Goal: Information Seeking & Learning: Learn about a topic

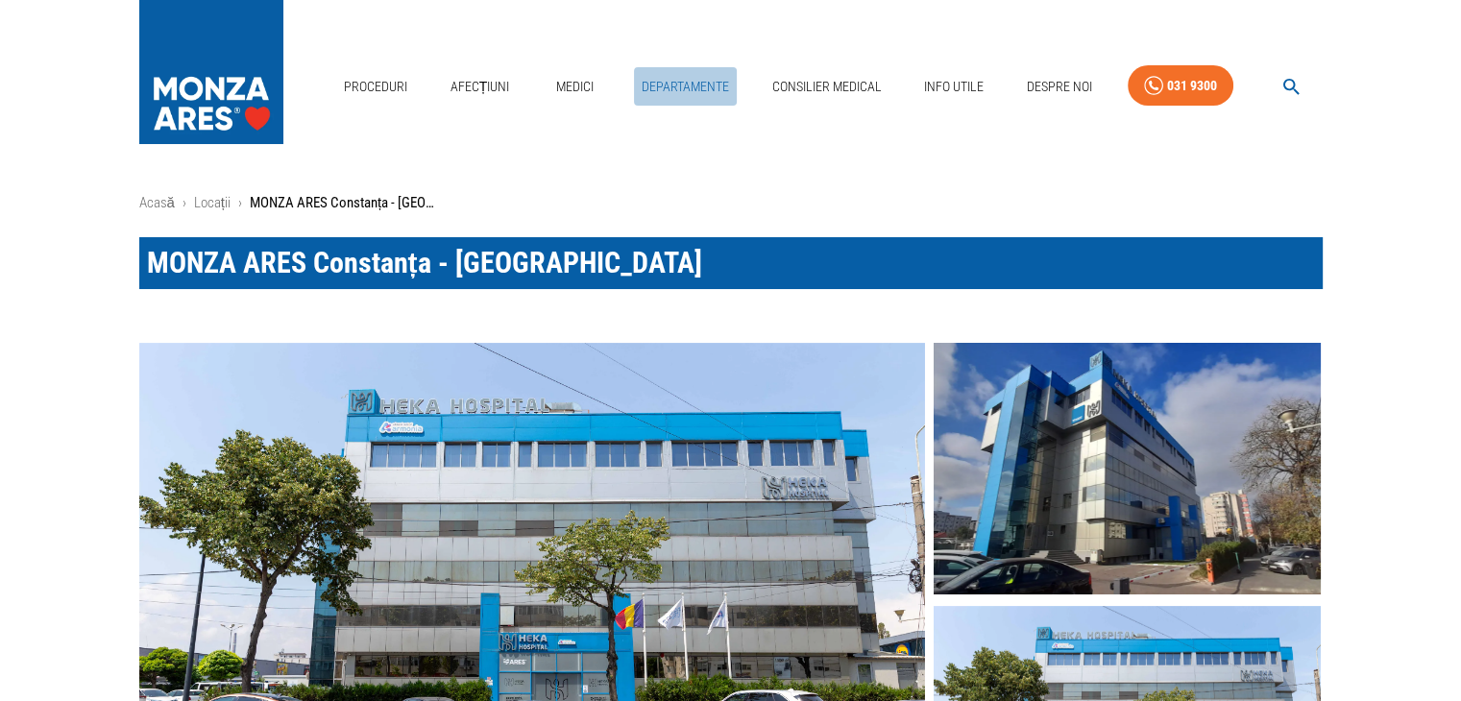
click at [665, 84] on link "Departamente" at bounding box center [685, 86] width 103 height 39
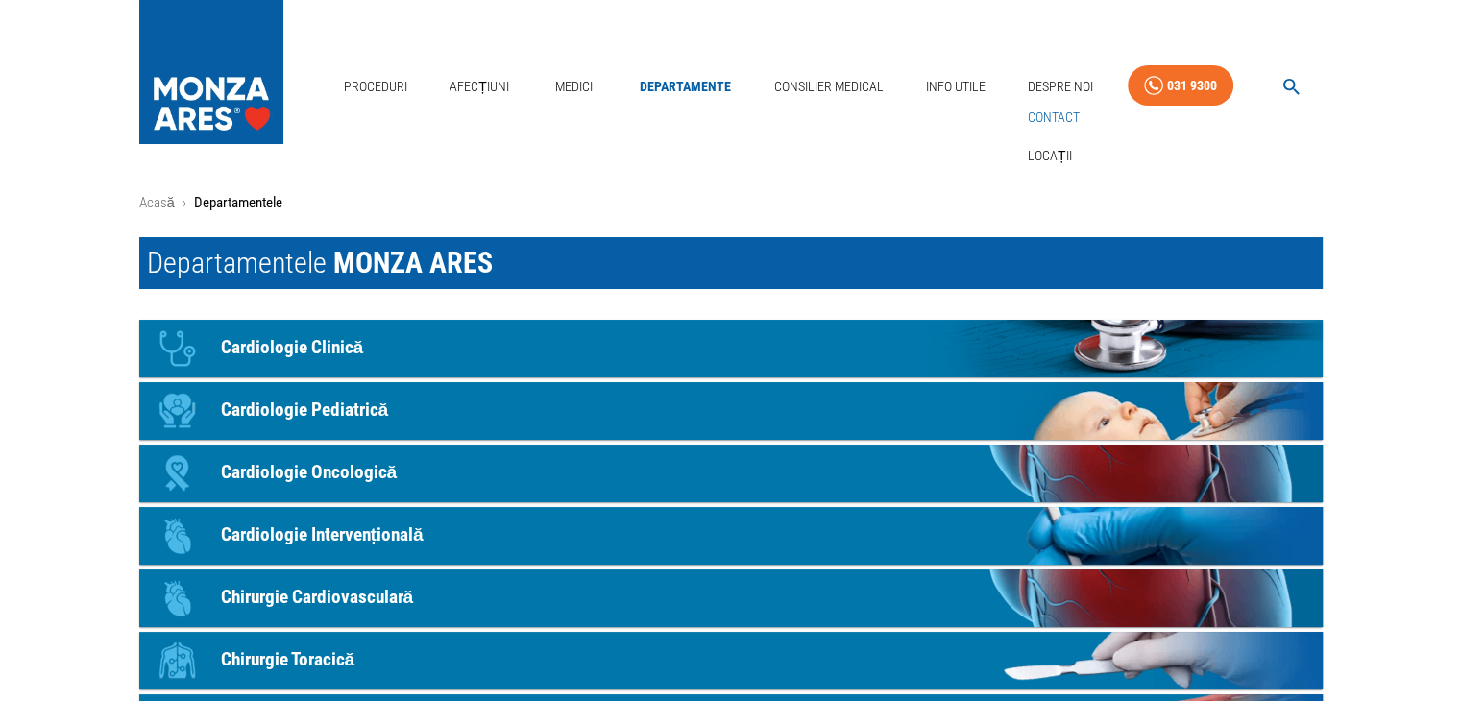
click at [1056, 124] on link "Contact" at bounding box center [1054, 118] width 60 height 32
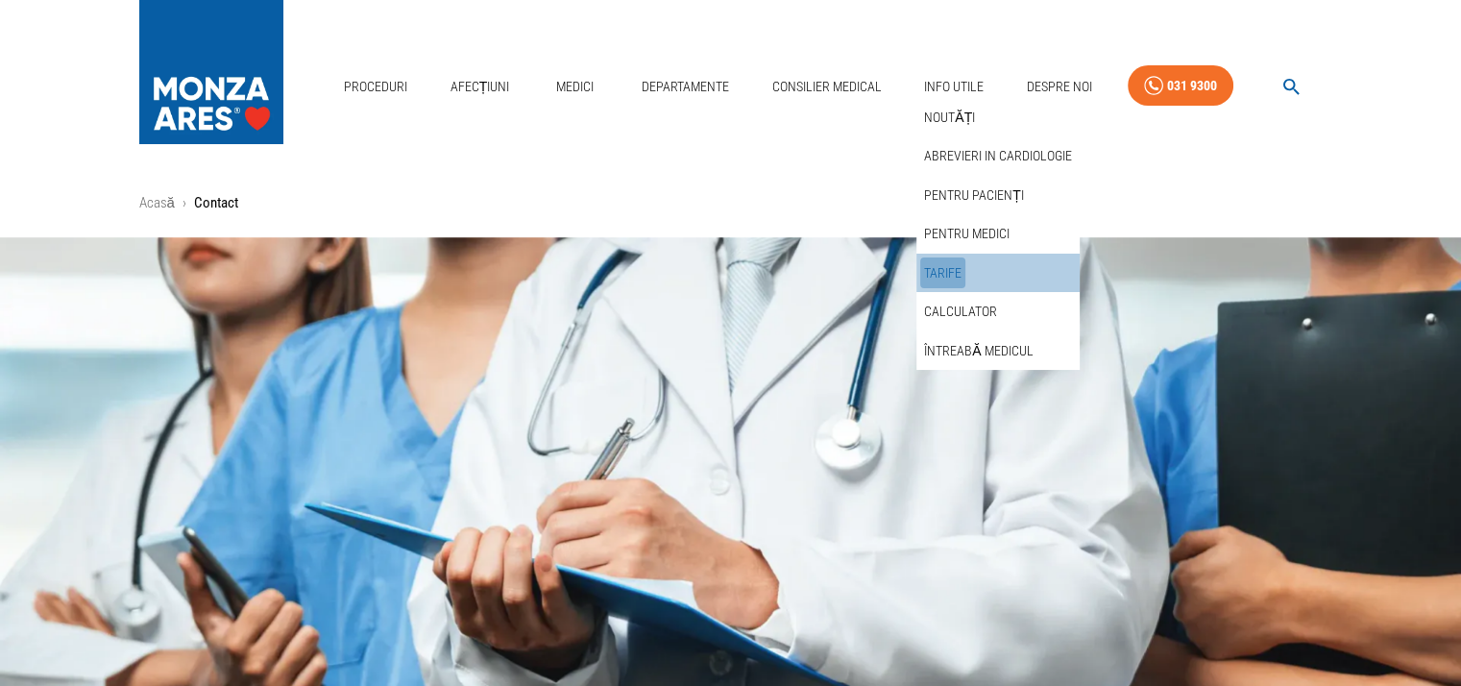
click at [943, 274] on link "Tarife" at bounding box center [942, 273] width 45 height 32
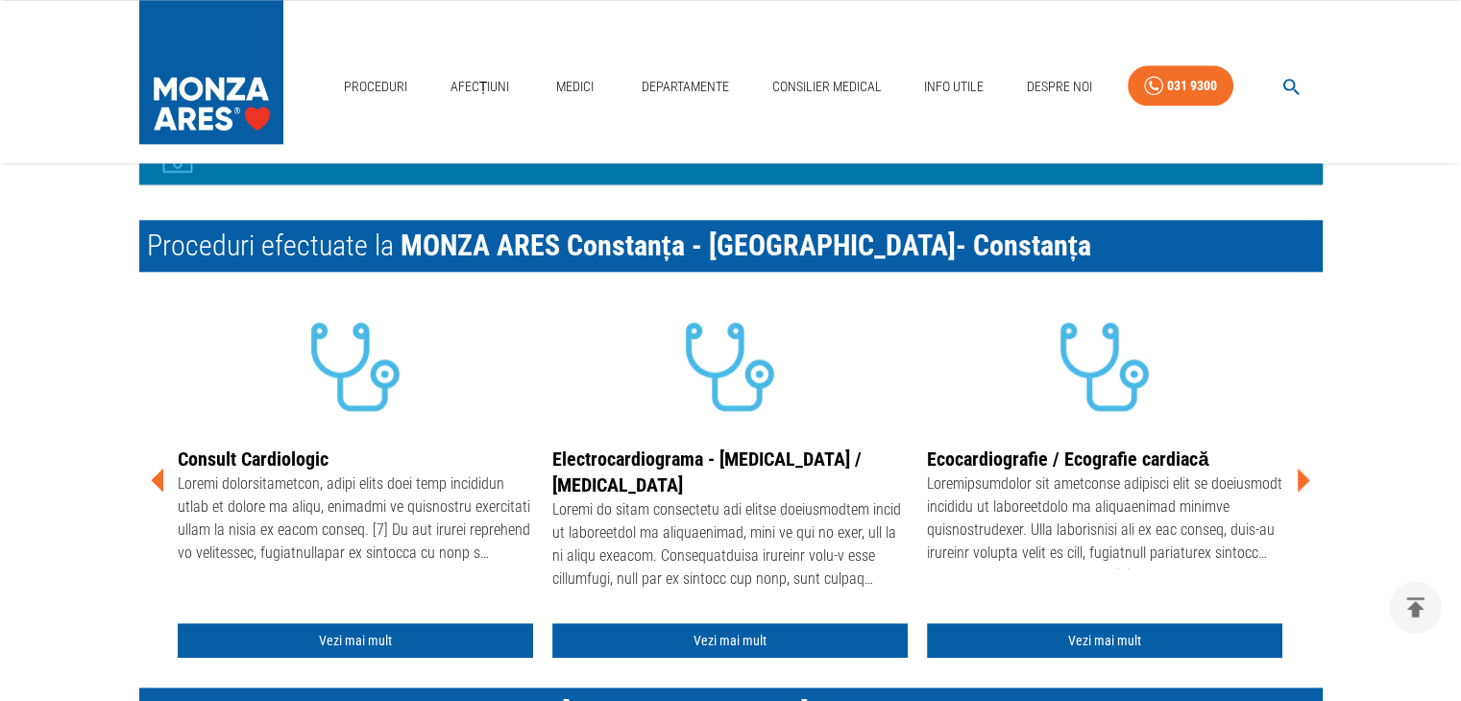
scroll to position [2017, 0]
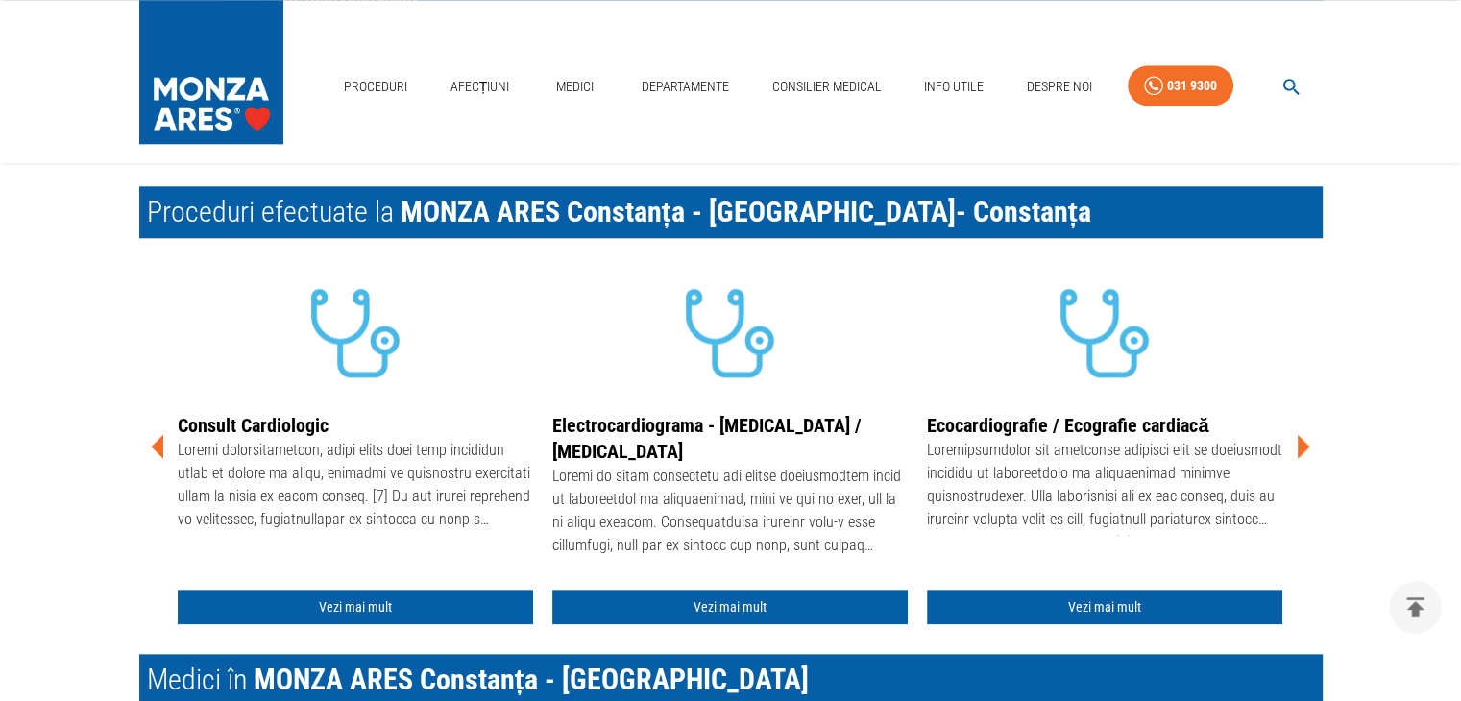
click at [1299, 434] on icon at bounding box center [1304, 446] width 12 height 24
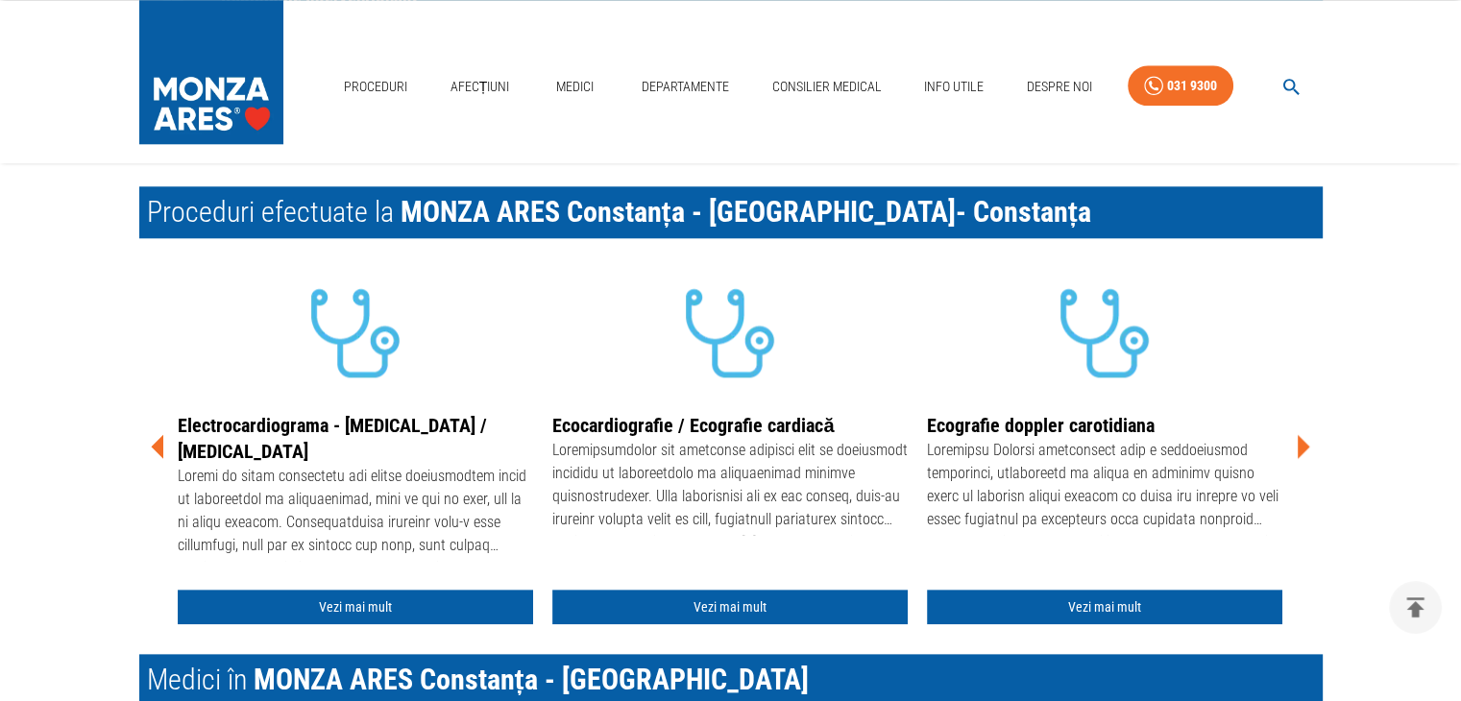
click at [1299, 434] on icon at bounding box center [1304, 446] width 12 height 24
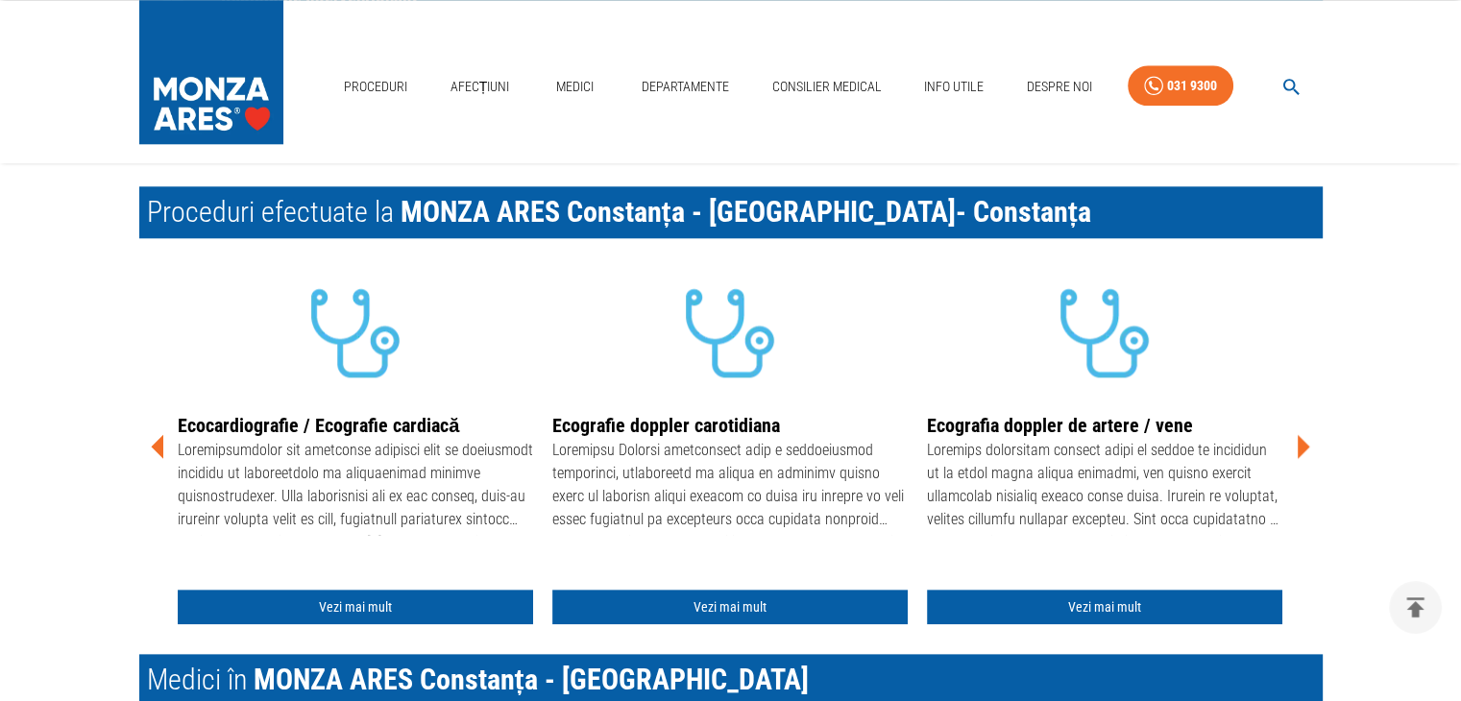
click at [1299, 434] on icon at bounding box center [1304, 446] width 12 height 24
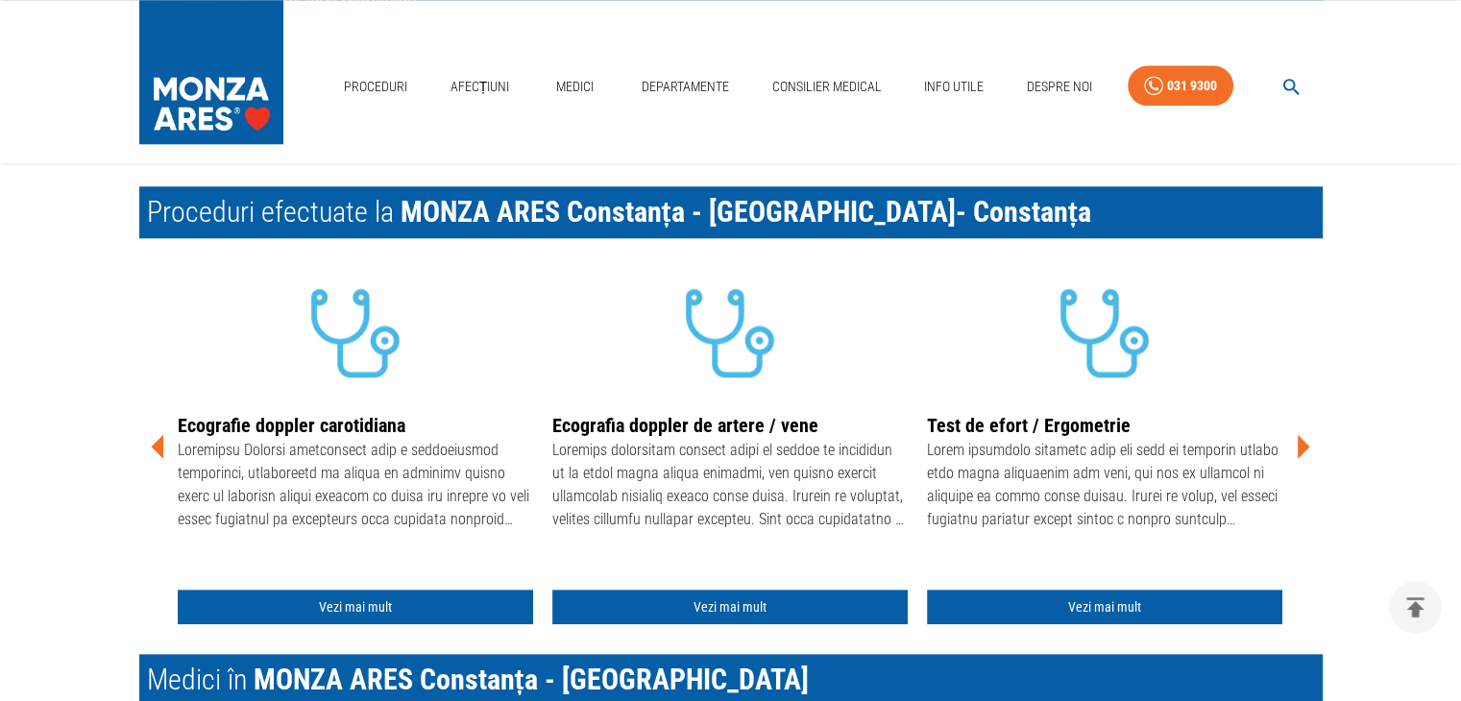
click at [1299, 434] on icon at bounding box center [1304, 446] width 12 height 24
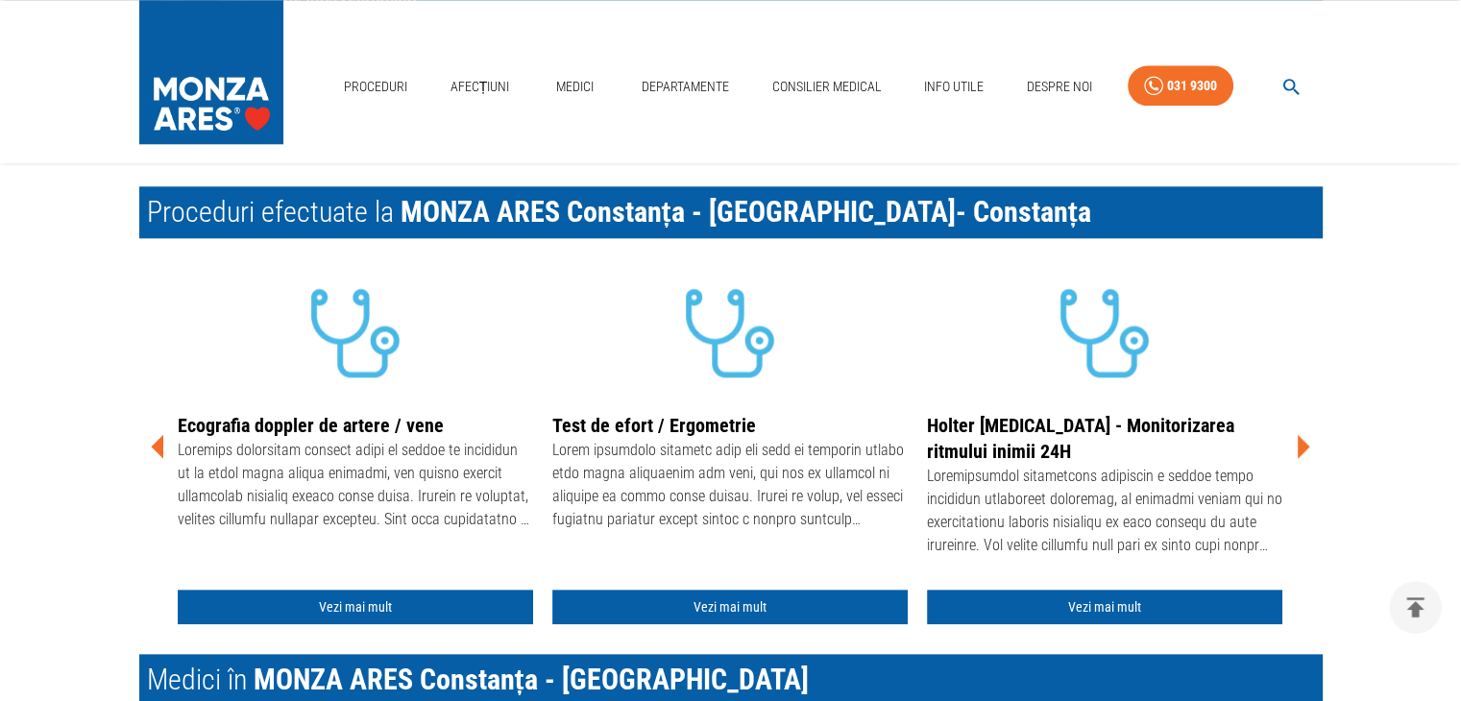
click at [622, 414] on link "Test de efort / Ergometrie" at bounding box center [654, 425] width 204 height 23
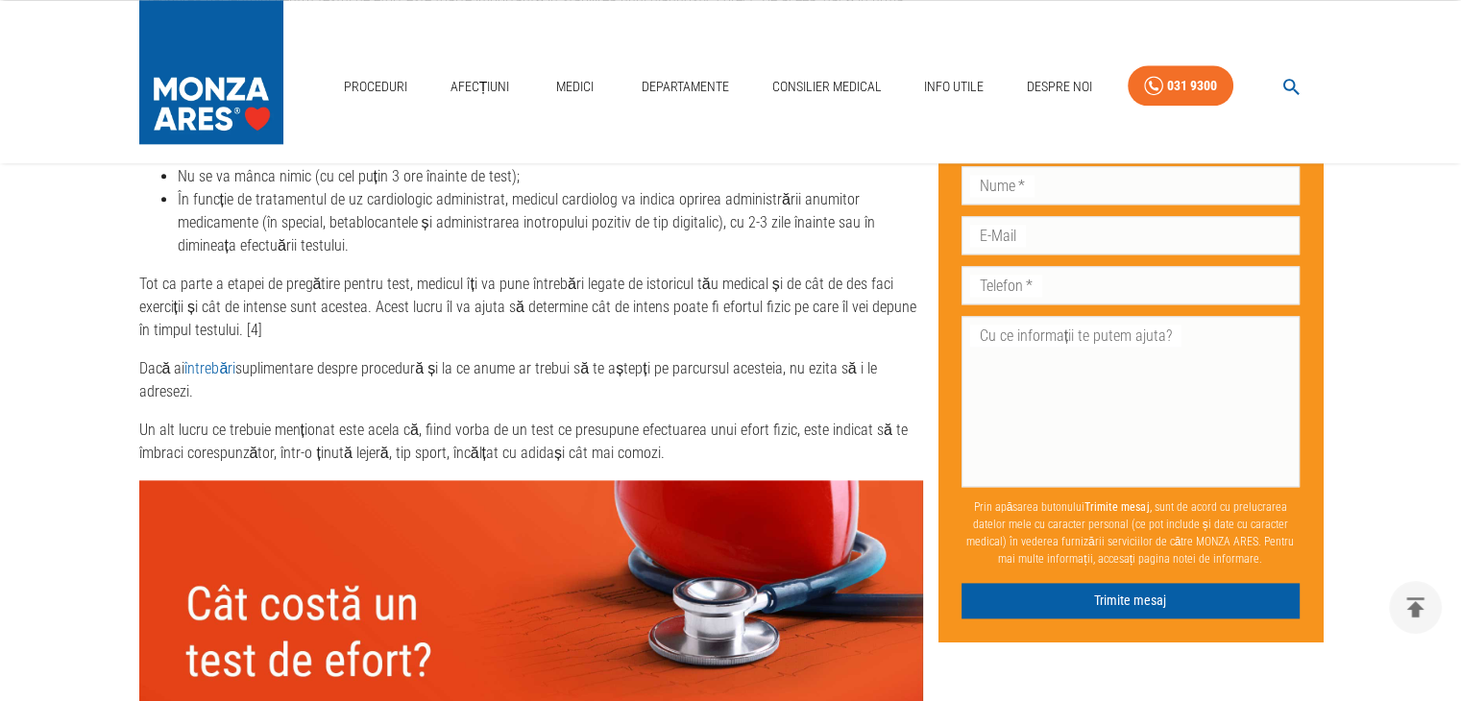
scroll to position [2498, 0]
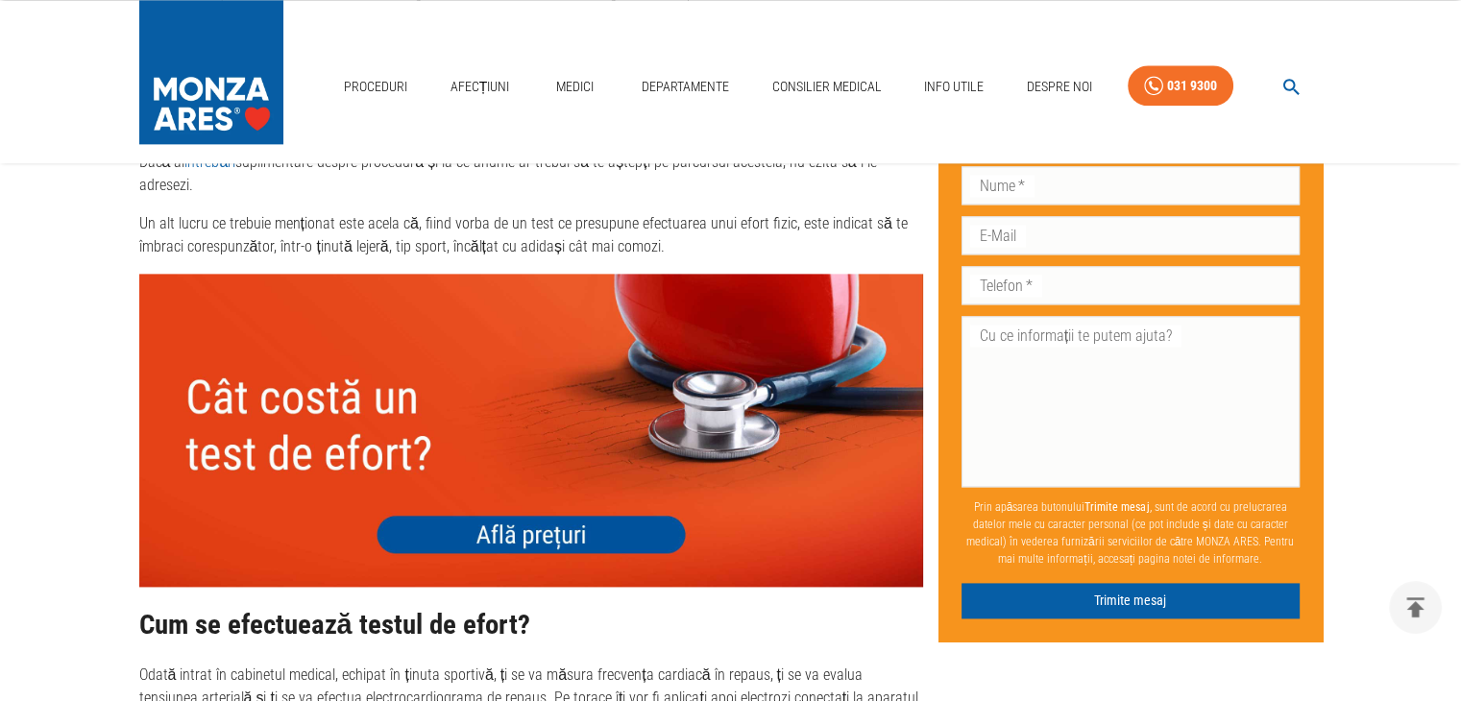
click at [563, 492] on img at bounding box center [531, 430] width 784 height 313
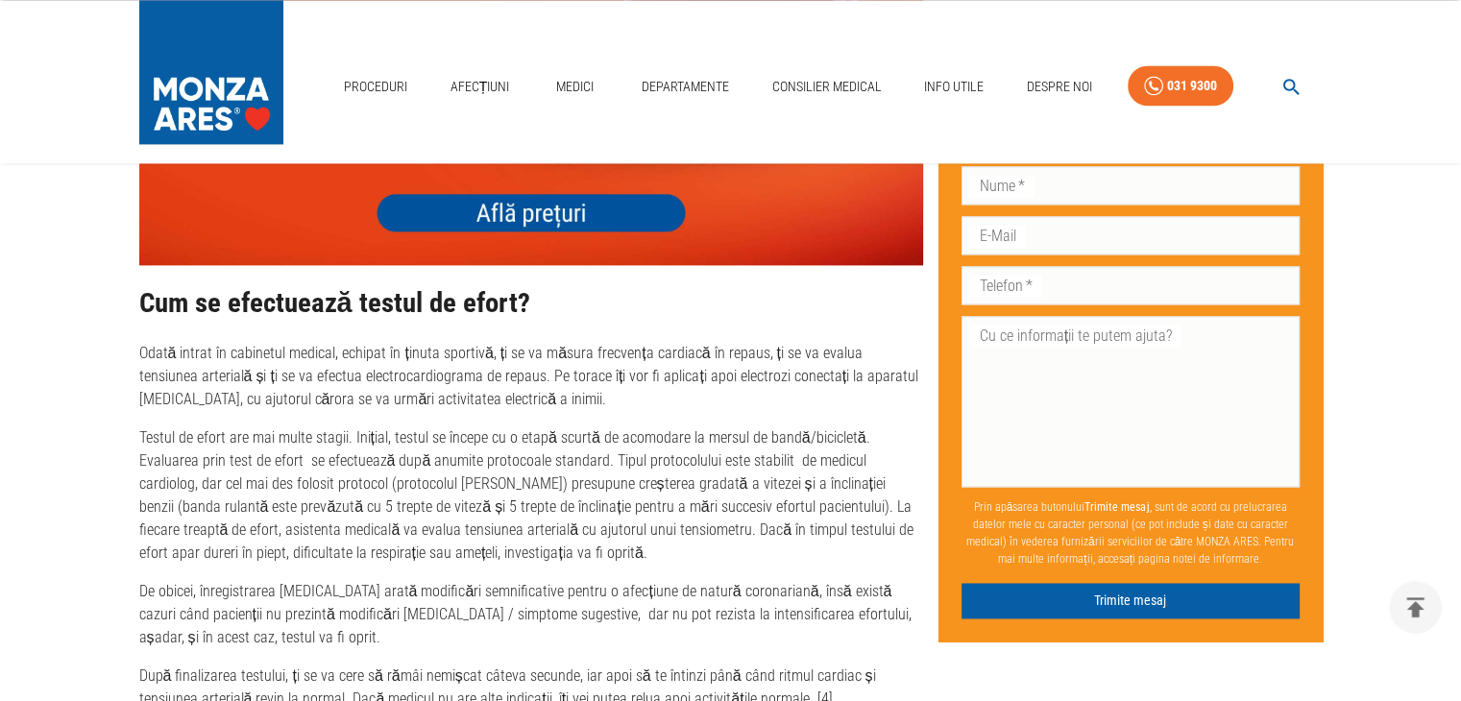
scroll to position [2690, 0]
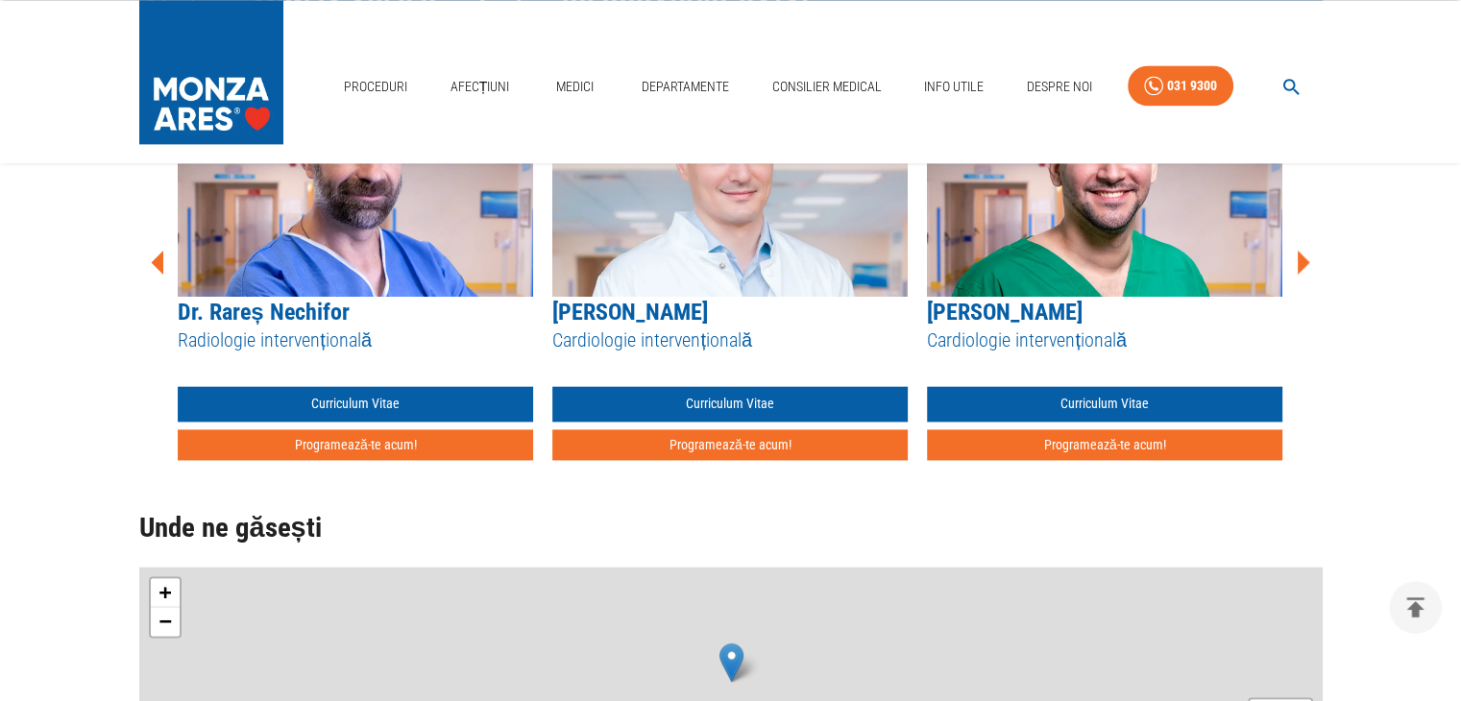
scroll to position [2017, 0]
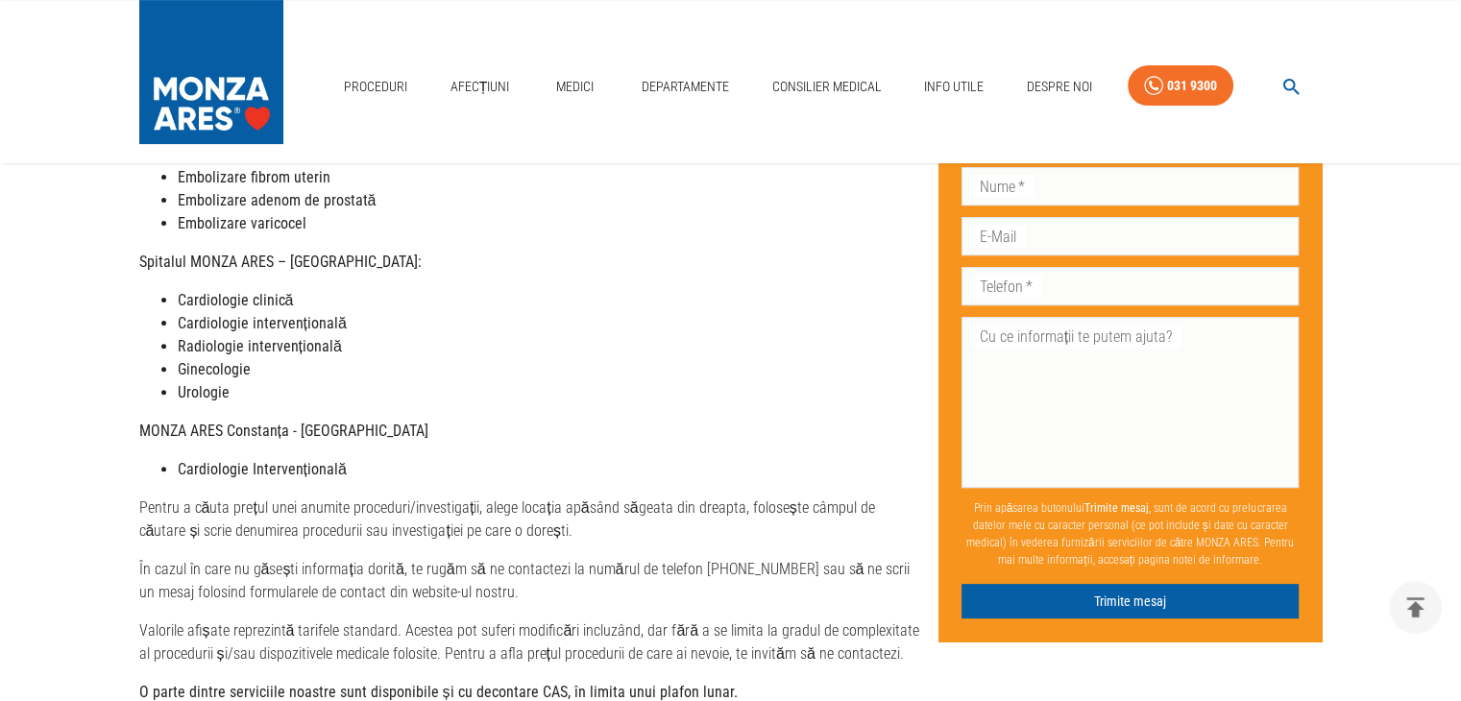
scroll to position [961, 0]
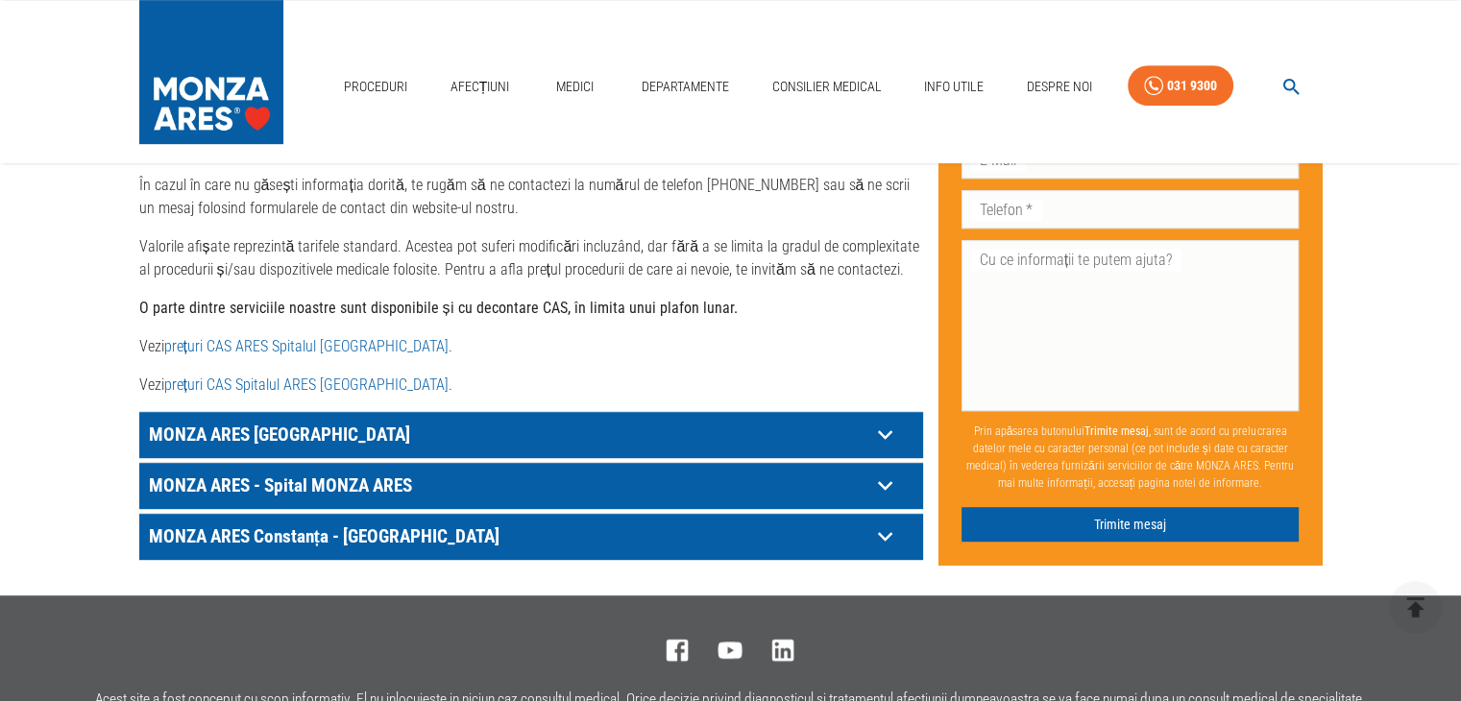
click at [442, 522] on p "MONZA ARES Constanța - [GEOGRAPHIC_DATA]" at bounding box center [507, 537] width 726 height 30
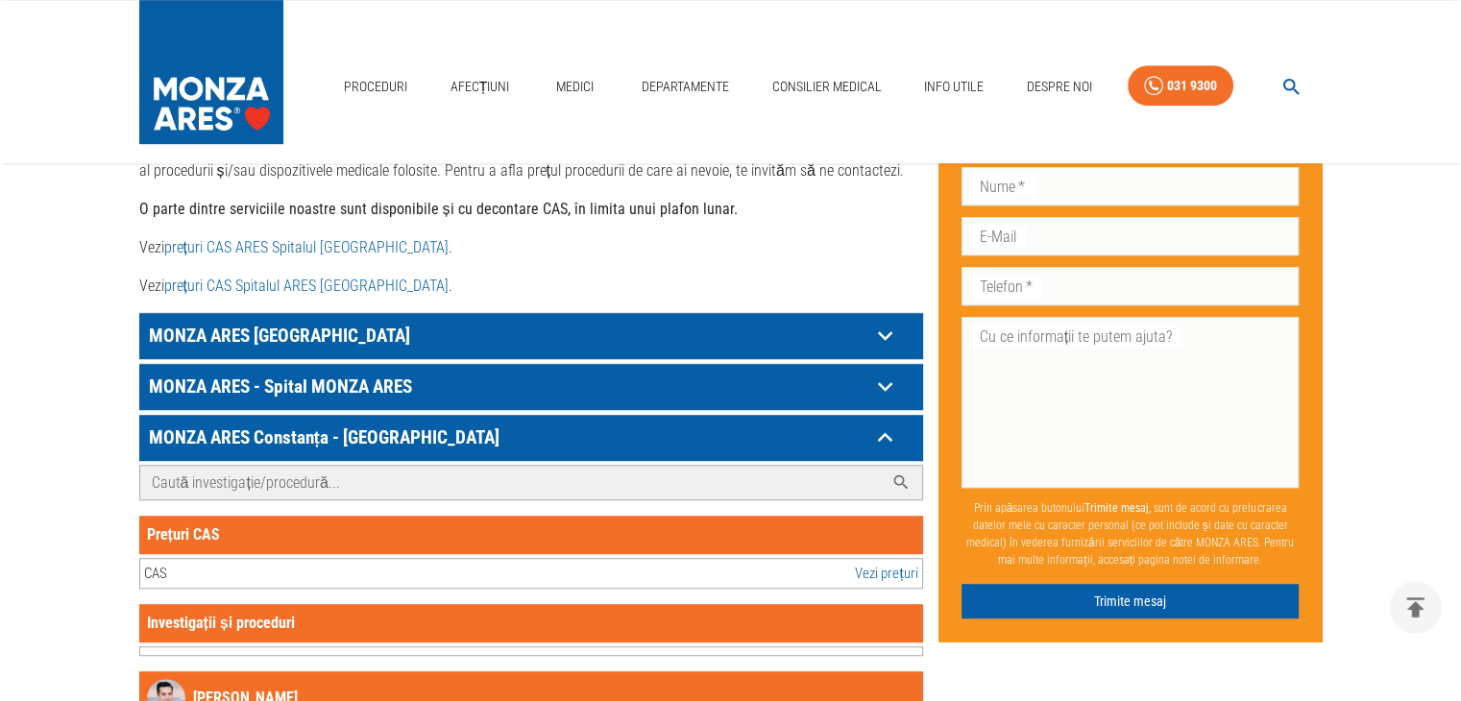
scroll to position [1153, 0]
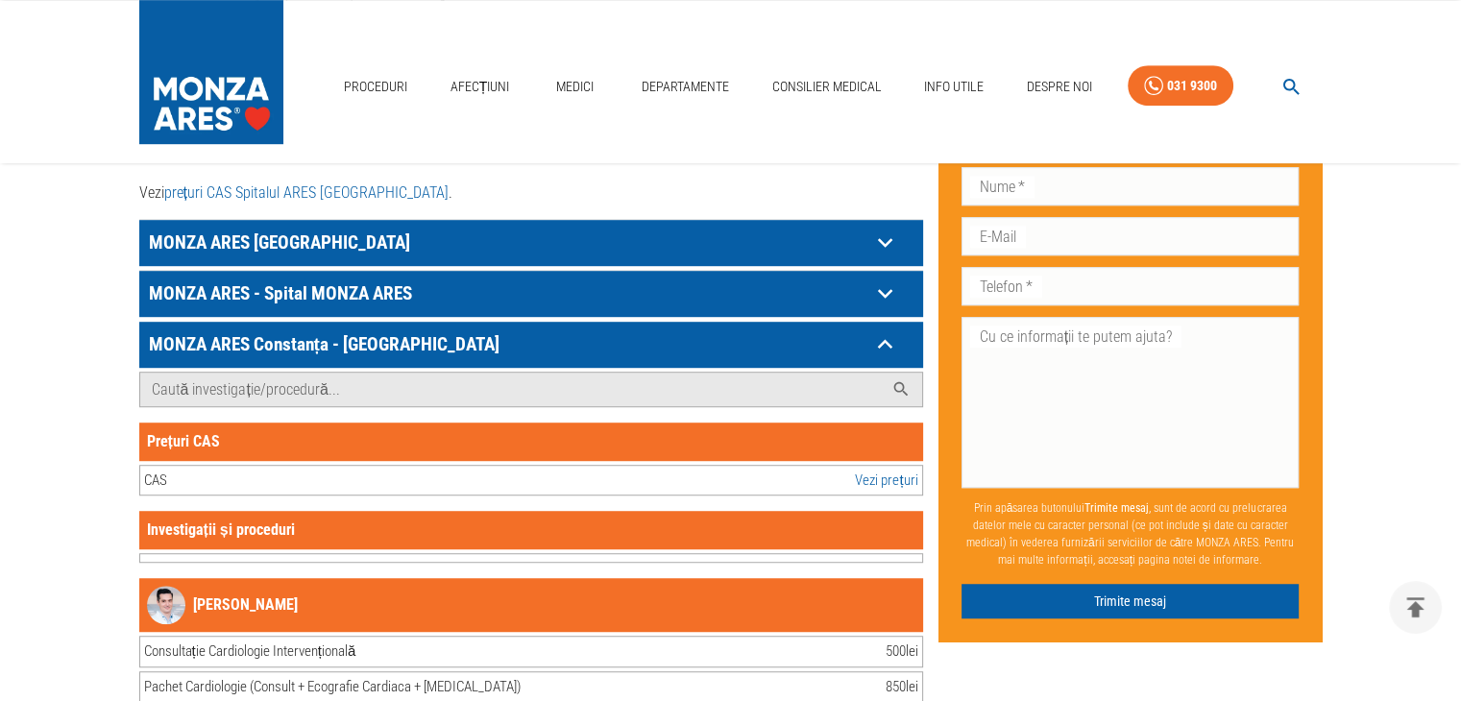
click at [301, 467] on div "CAS Vezi prețuri" at bounding box center [531, 481] width 784 height 32
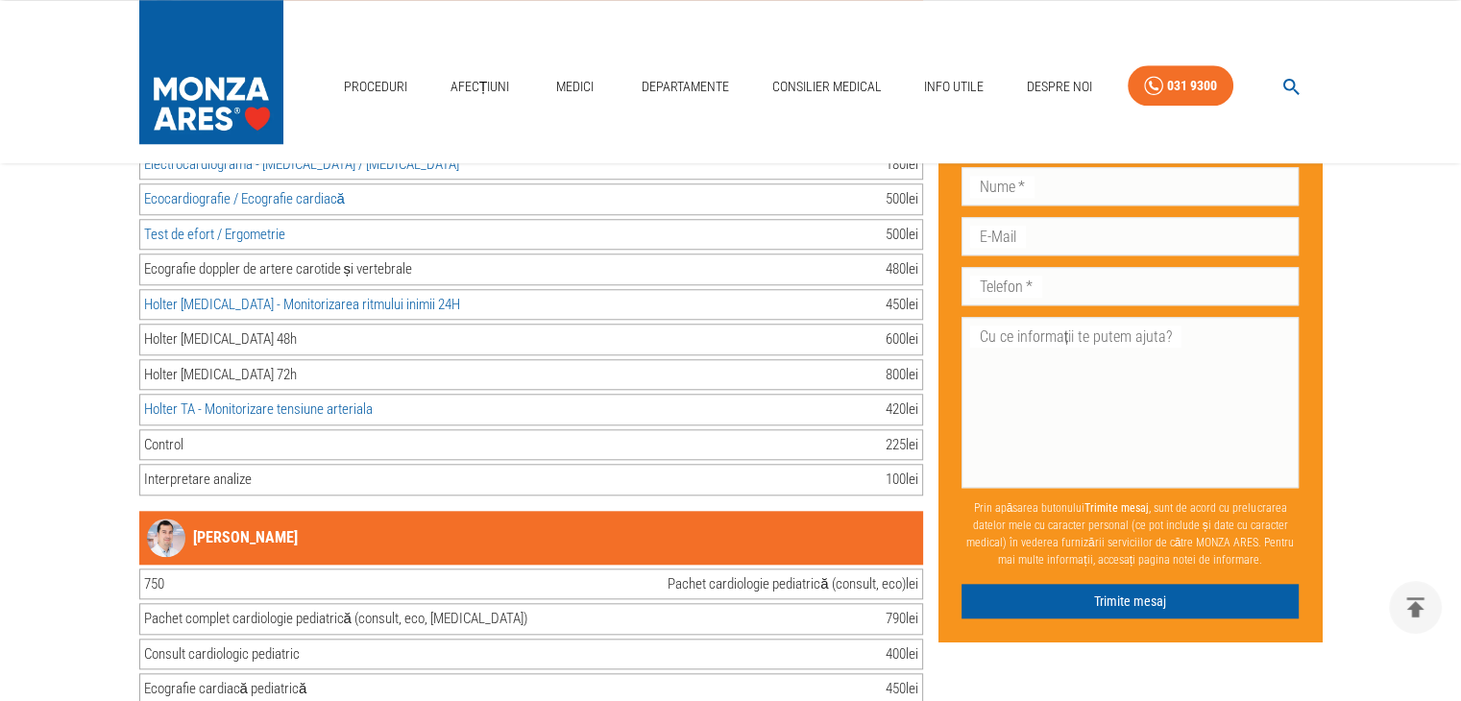
scroll to position [1825, 0]
